Goal: Feedback & Contribution: Leave review/rating

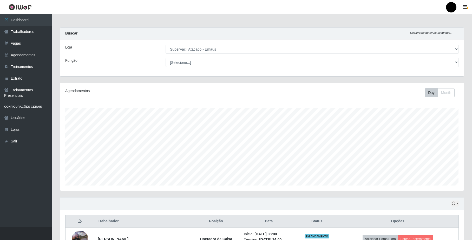
select select "407"
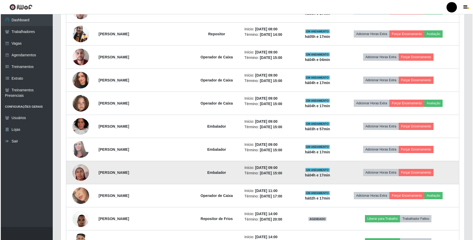
scroll to position [277, 0]
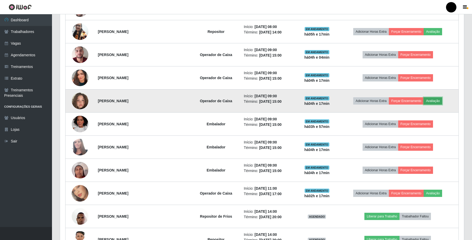
click at [438, 100] on button "Avaliação" at bounding box center [432, 100] width 18 height 7
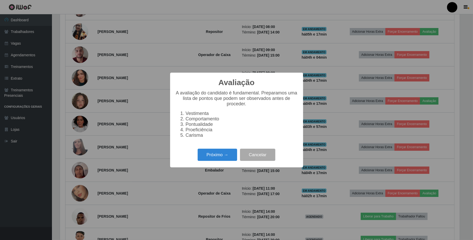
scroll to position [108, 400]
click at [212, 158] on button "Próximo →" at bounding box center [217, 155] width 39 height 12
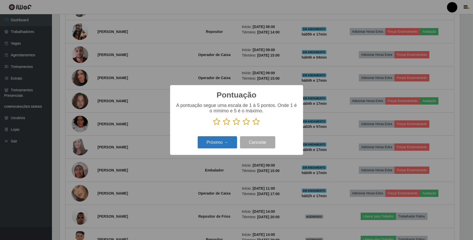
scroll to position [259646, 259354]
click at [235, 124] on icon at bounding box center [236, 122] width 7 height 8
click at [233, 126] on input "radio" at bounding box center [233, 126] width 0 height 0
click at [224, 138] on button "Próximo →" at bounding box center [217, 142] width 39 height 12
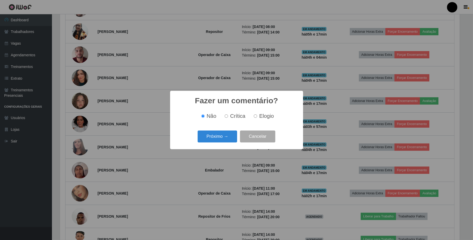
click at [255, 117] on input "Elogio" at bounding box center [255, 116] width 3 height 3
radio input "true"
click at [219, 136] on button "Próximo →" at bounding box center [217, 137] width 39 height 12
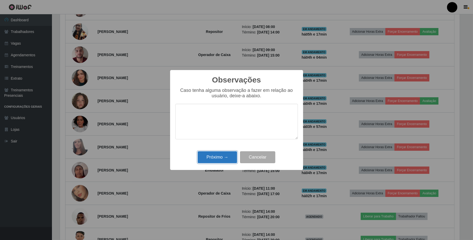
click at [218, 157] on button "Próximo →" at bounding box center [217, 157] width 39 height 12
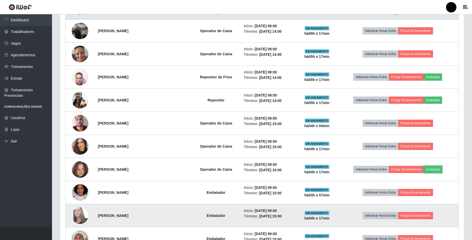
scroll to position [208, 0]
